Goal: Find specific page/section: Find specific page/section

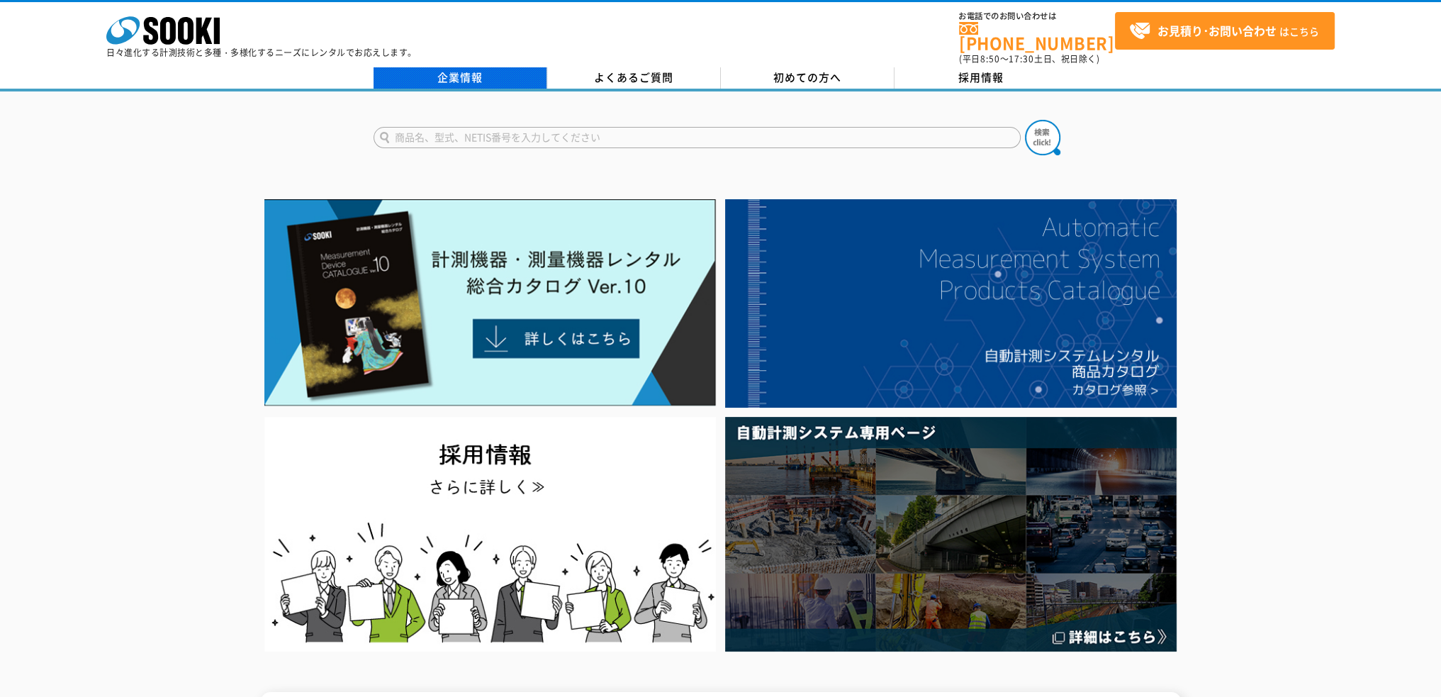
click at [460, 72] on link "企業情報" at bounding box center [460, 77] width 174 height 21
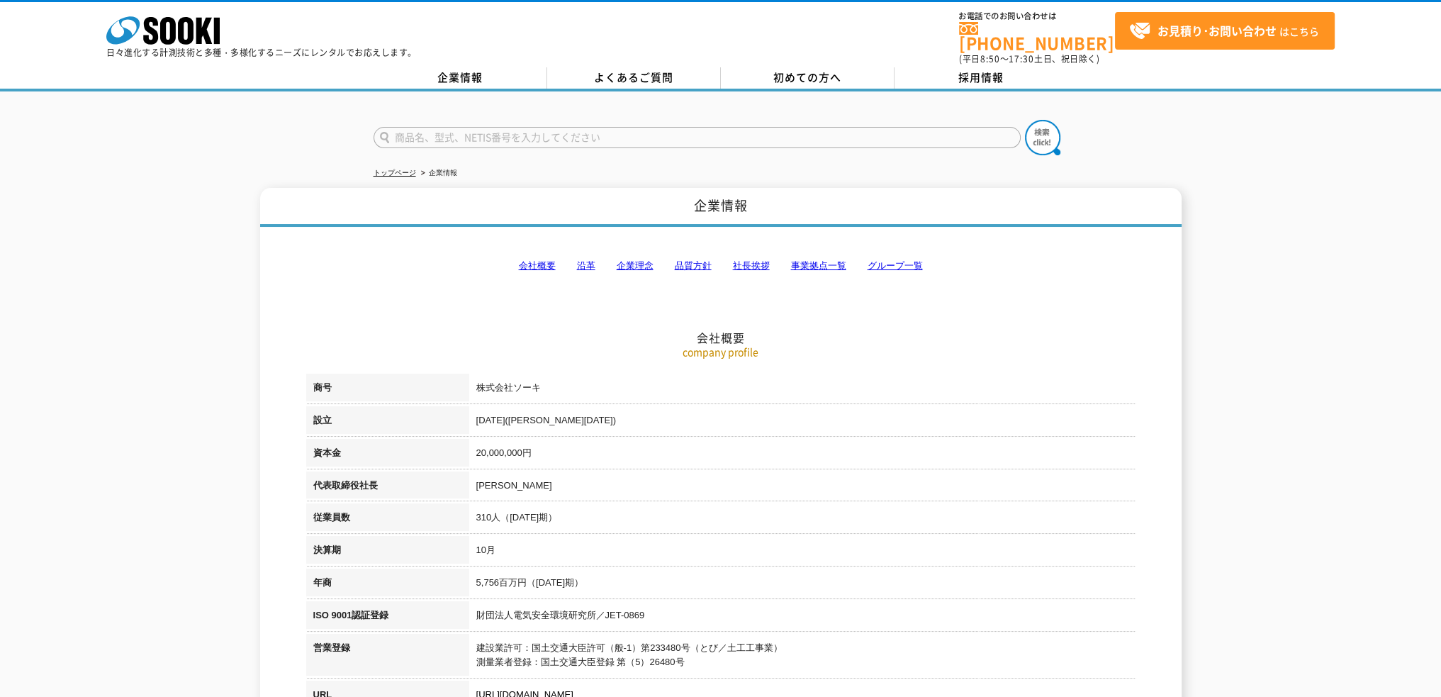
click at [807, 260] on link "事業拠点一覧" at bounding box center [818, 265] width 55 height 11
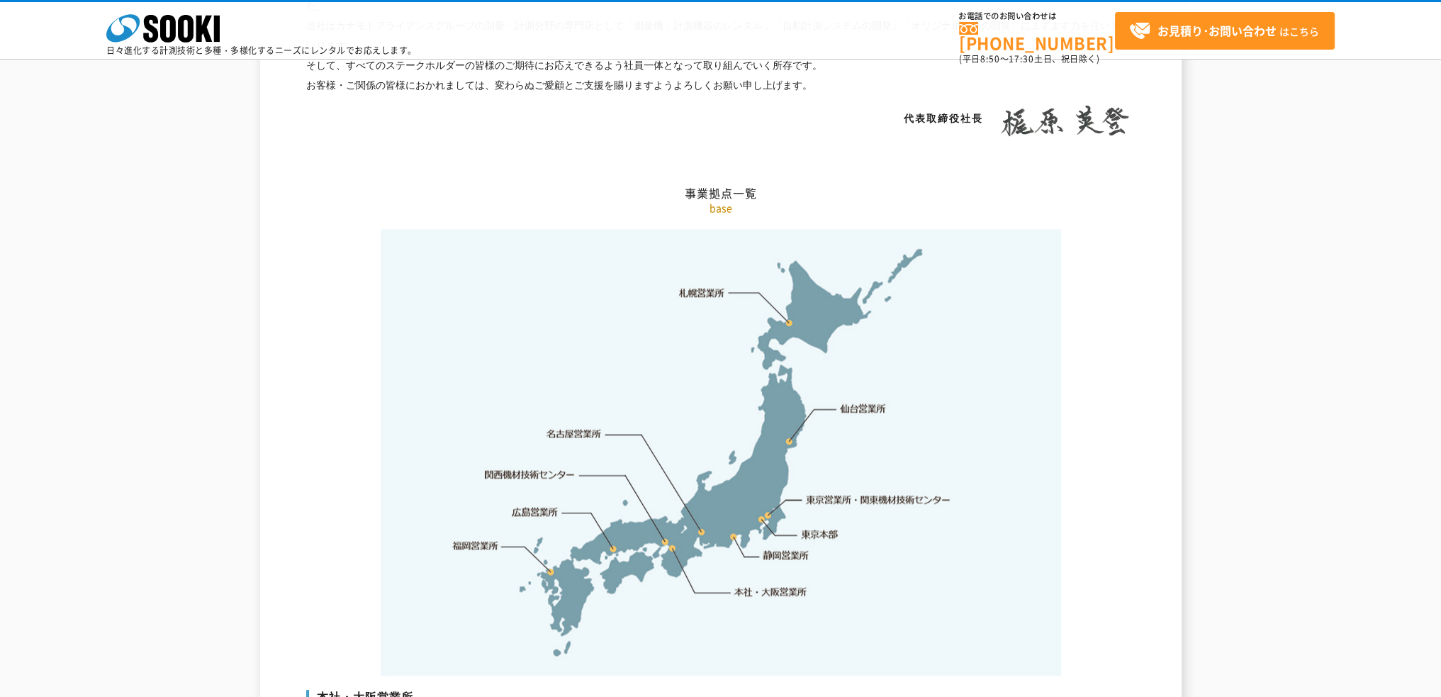
scroll to position [2830, 0]
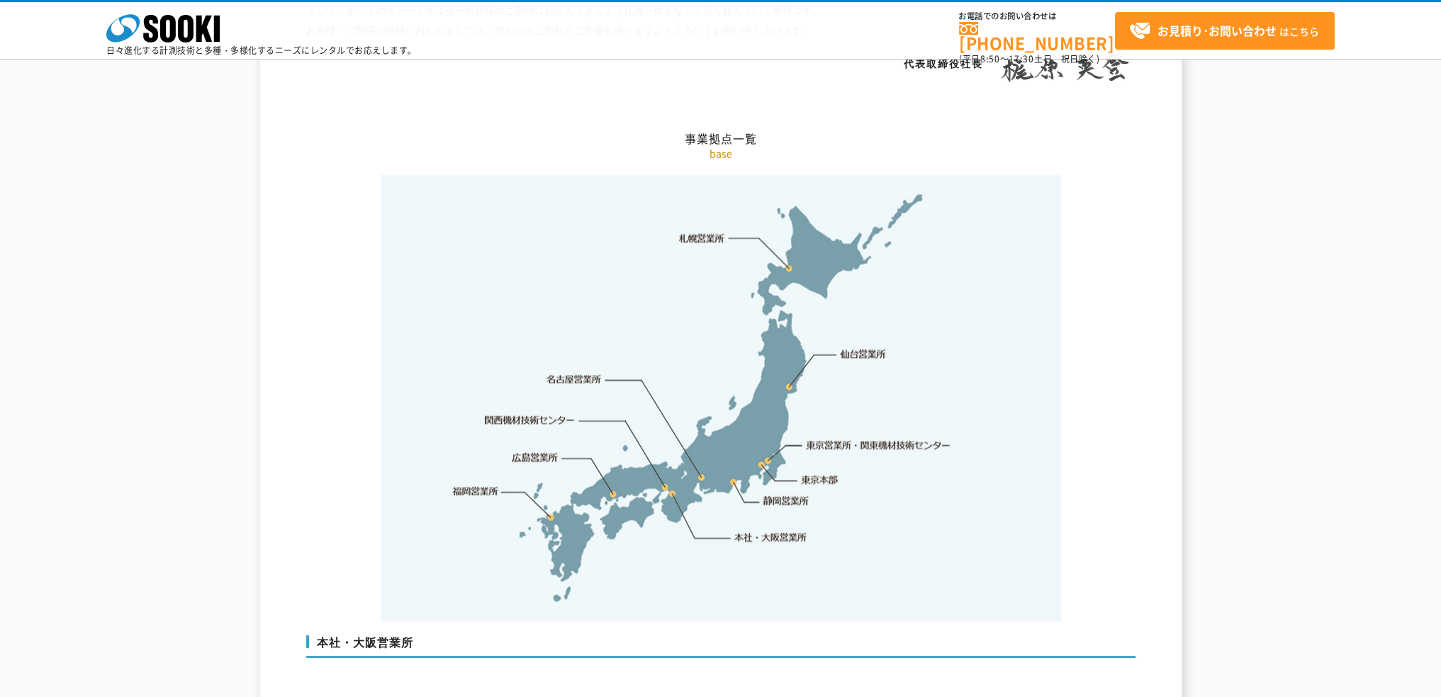
click at [780, 493] on link "静岡営業所" at bounding box center [786, 500] width 46 height 14
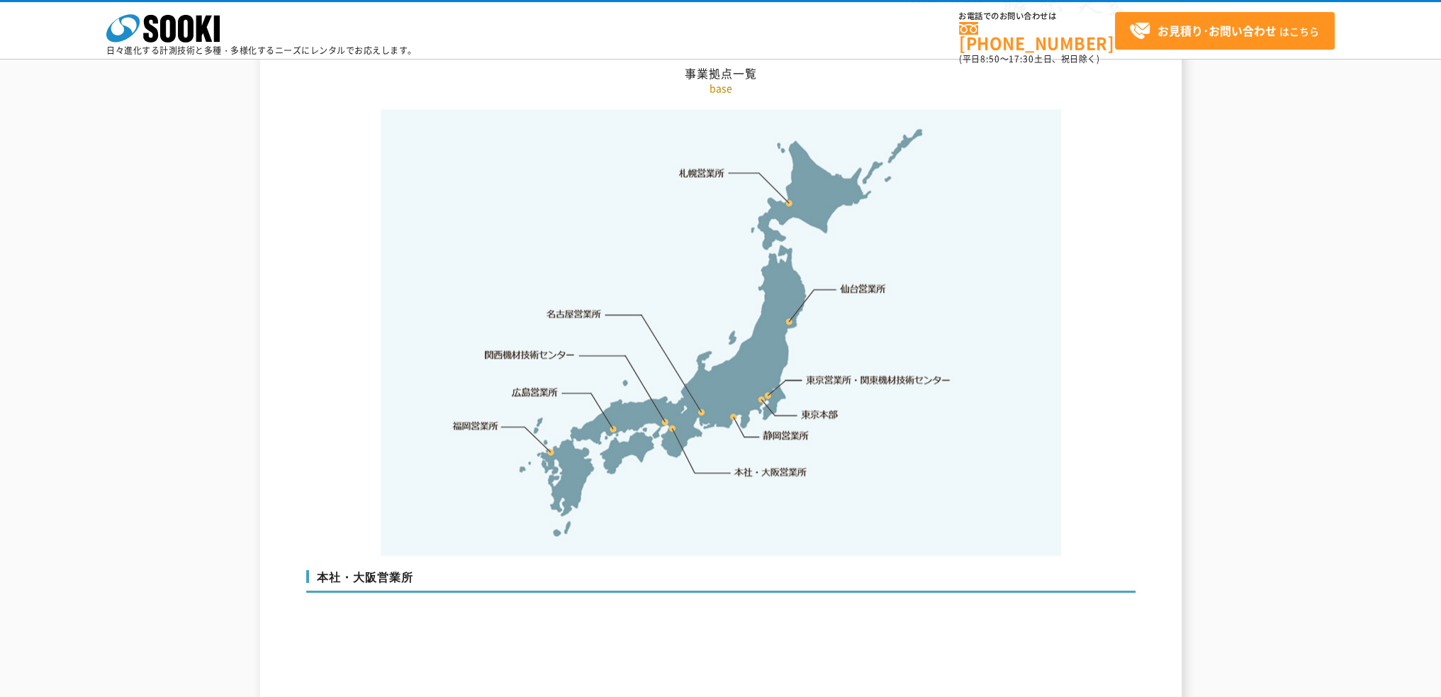
scroll to position [2824, 0]
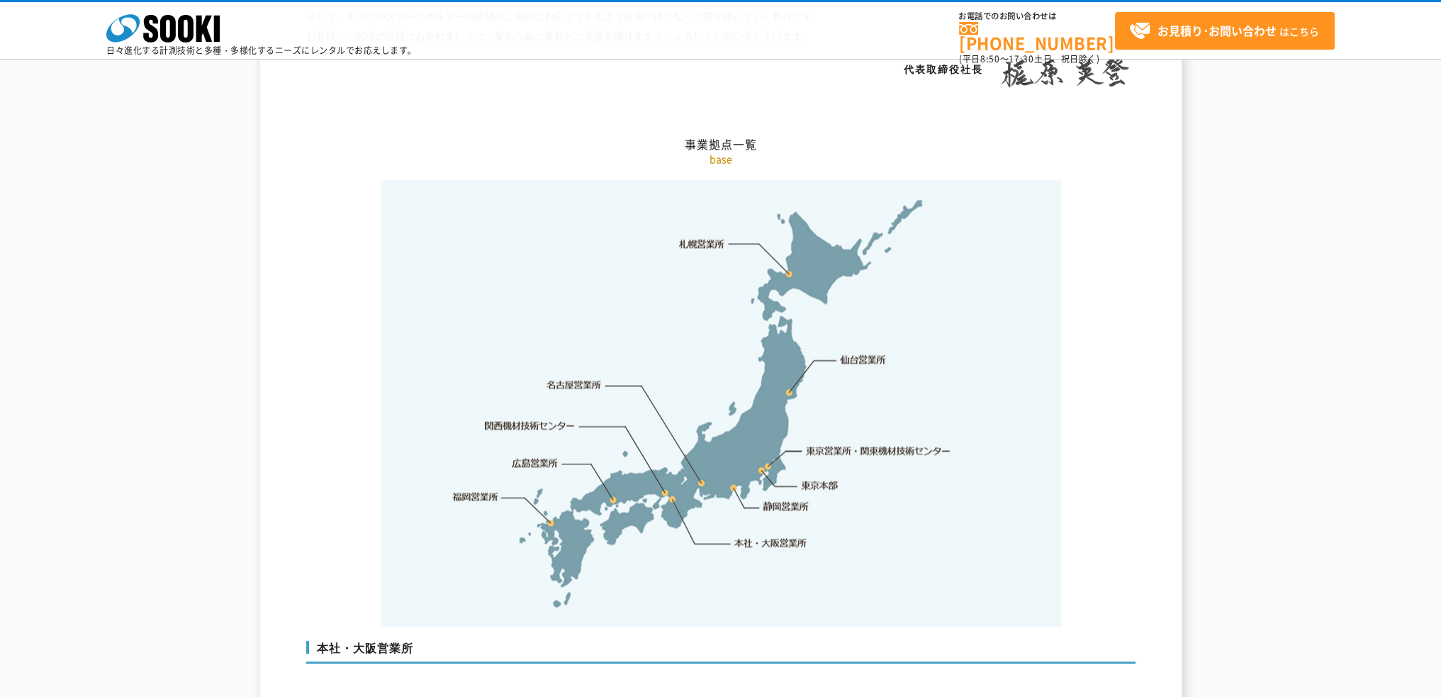
click at [705, 236] on link "札幌営業所" at bounding box center [702, 243] width 46 height 14
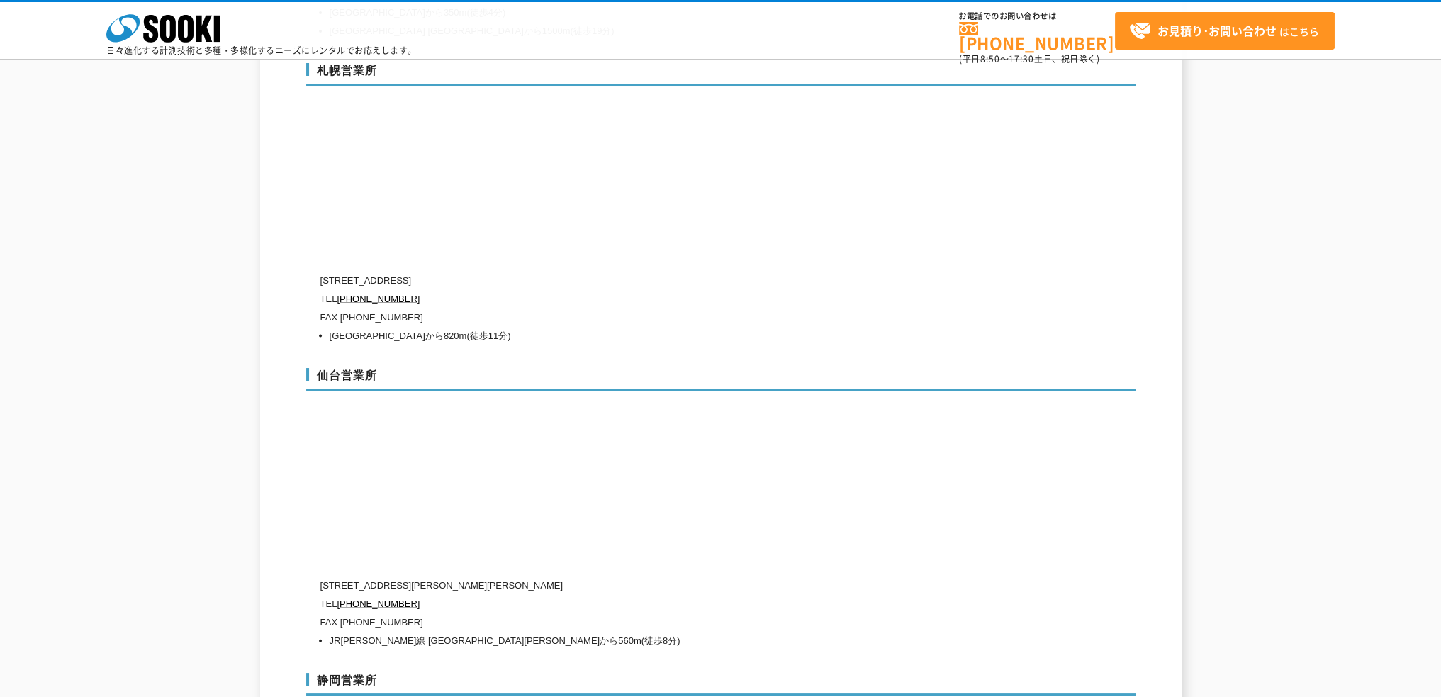
scroll to position [4124, 0]
